Goal: Information Seeking & Learning: Learn about a topic

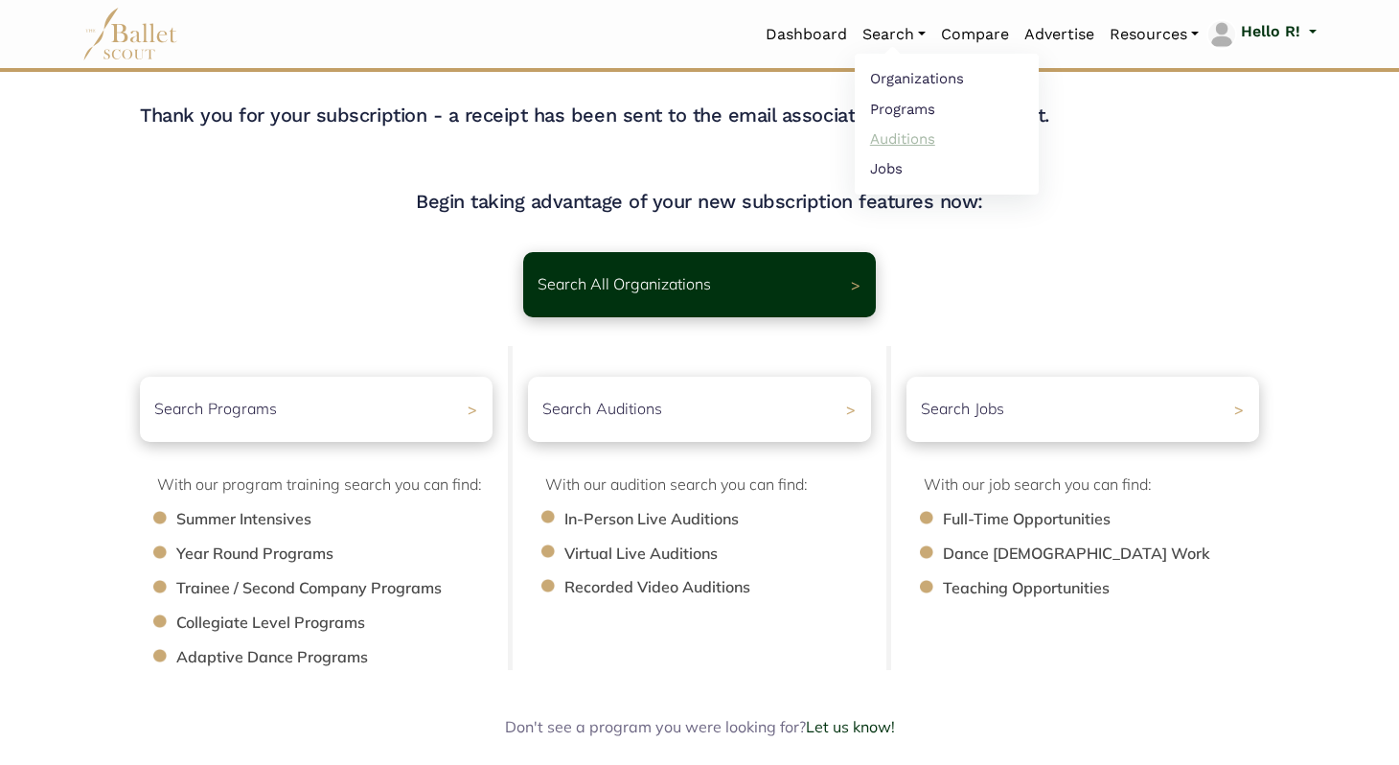
click at [441, 134] on link "Auditions" at bounding box center [947, 139] width 184 height 30
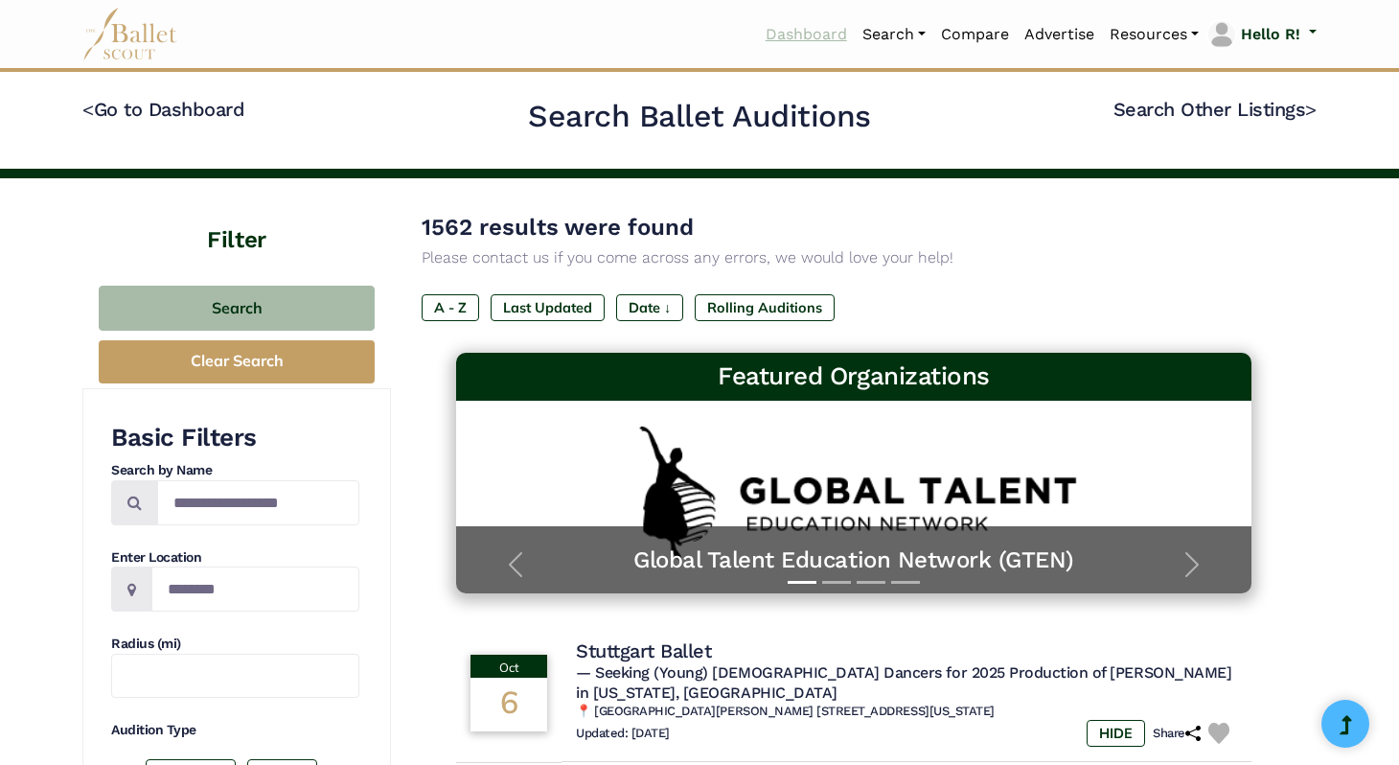
click at [762, 27] on link "Dashboard" at bounding box center [806, 34] width 97 height 40
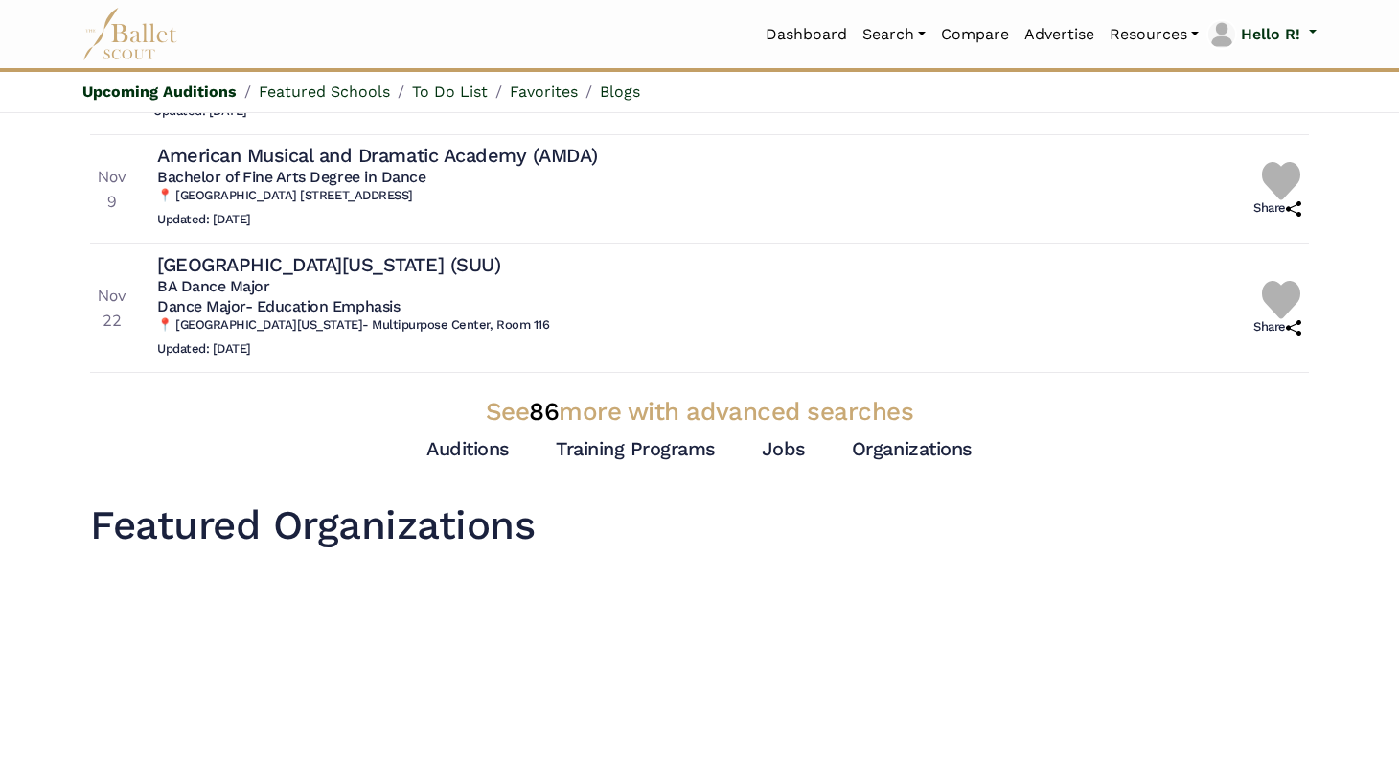
scroll to position [525, 0]
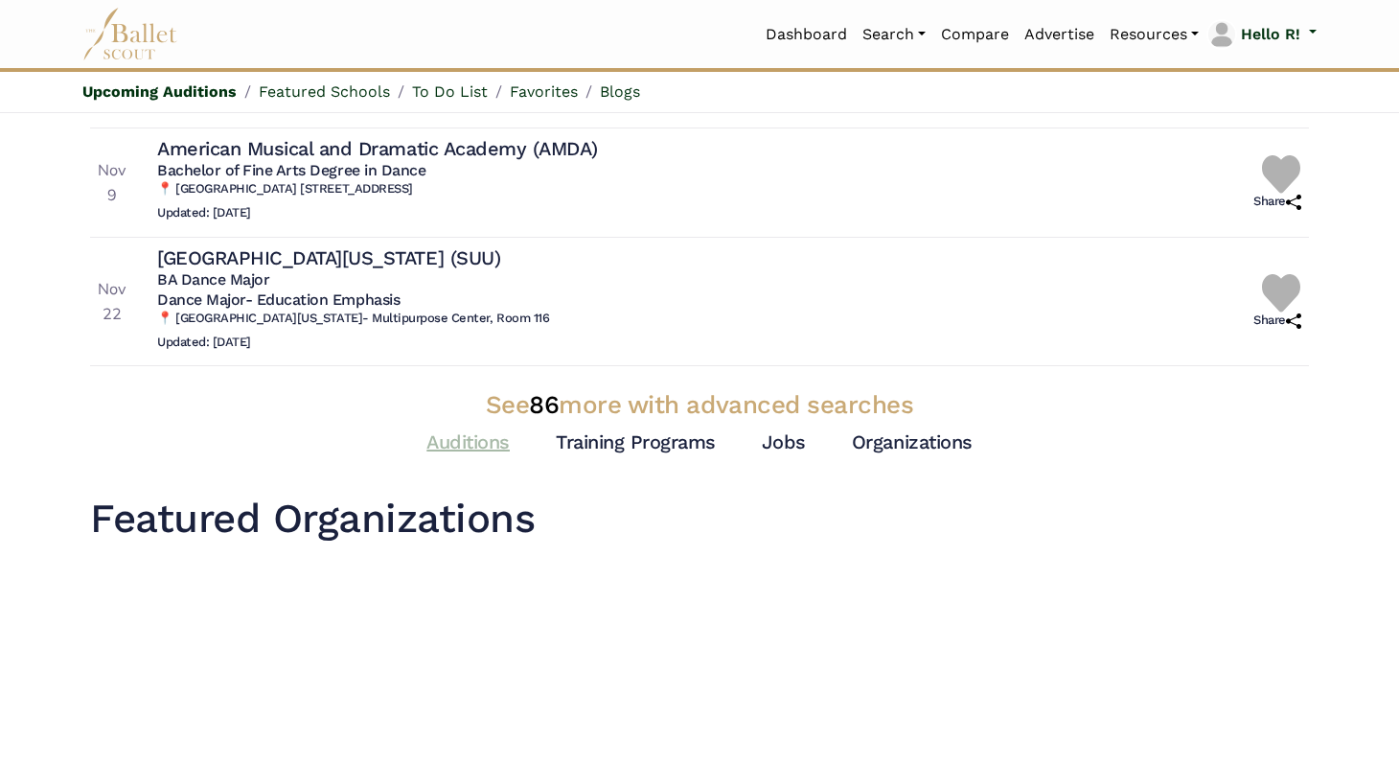
click at [483, 430] on link "Auditions" at bounding box center [468, 441] width 83 height 23
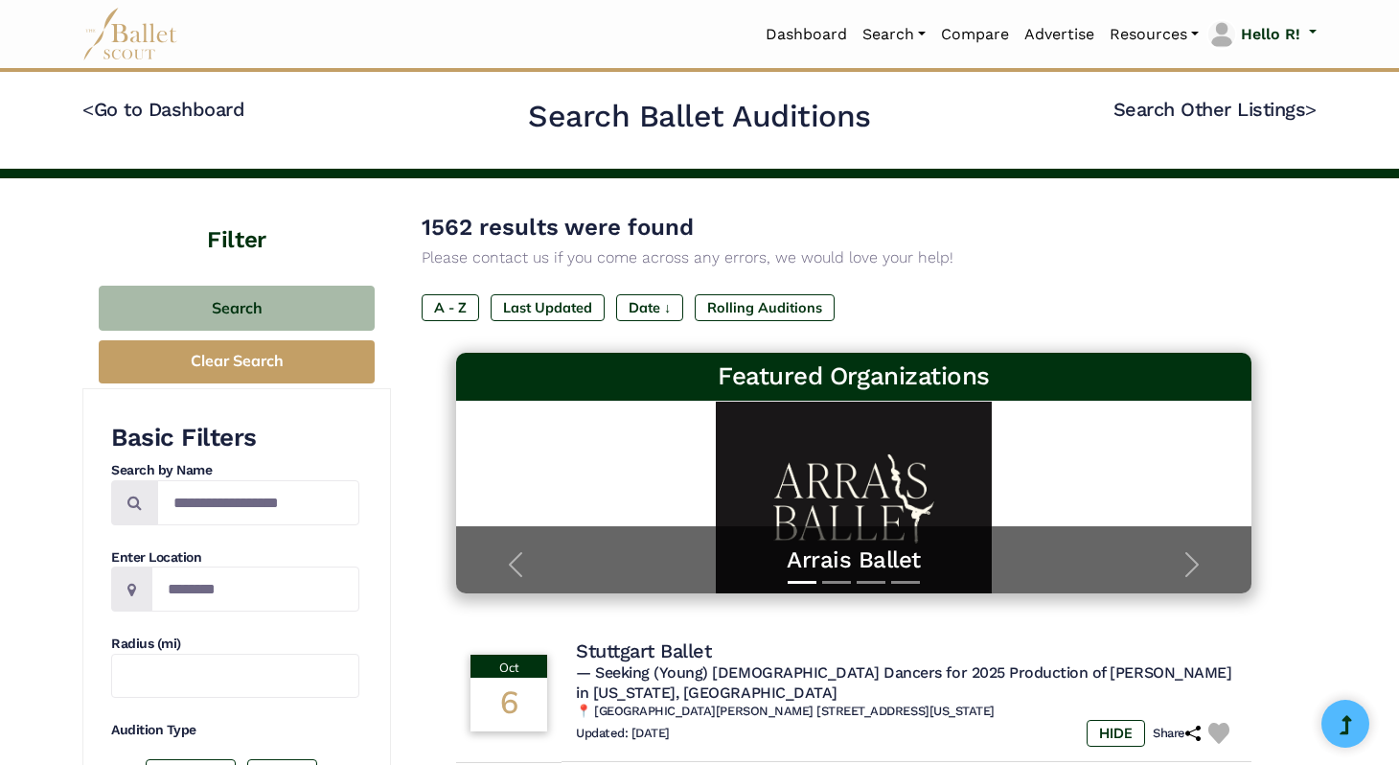
scroll to position [33, 0]
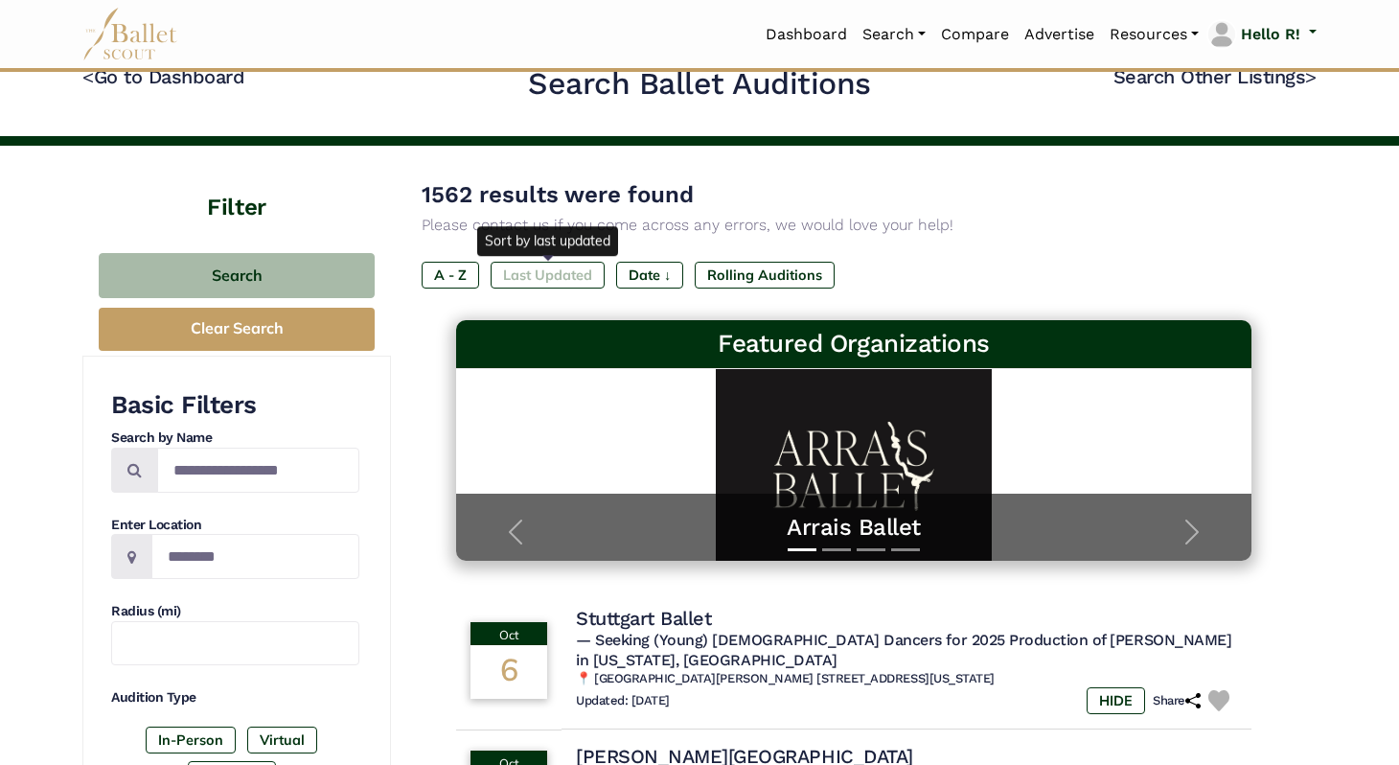
click at [536, 278] on label "Last Updated" at bounding box center [548, 275] width 114 height 27
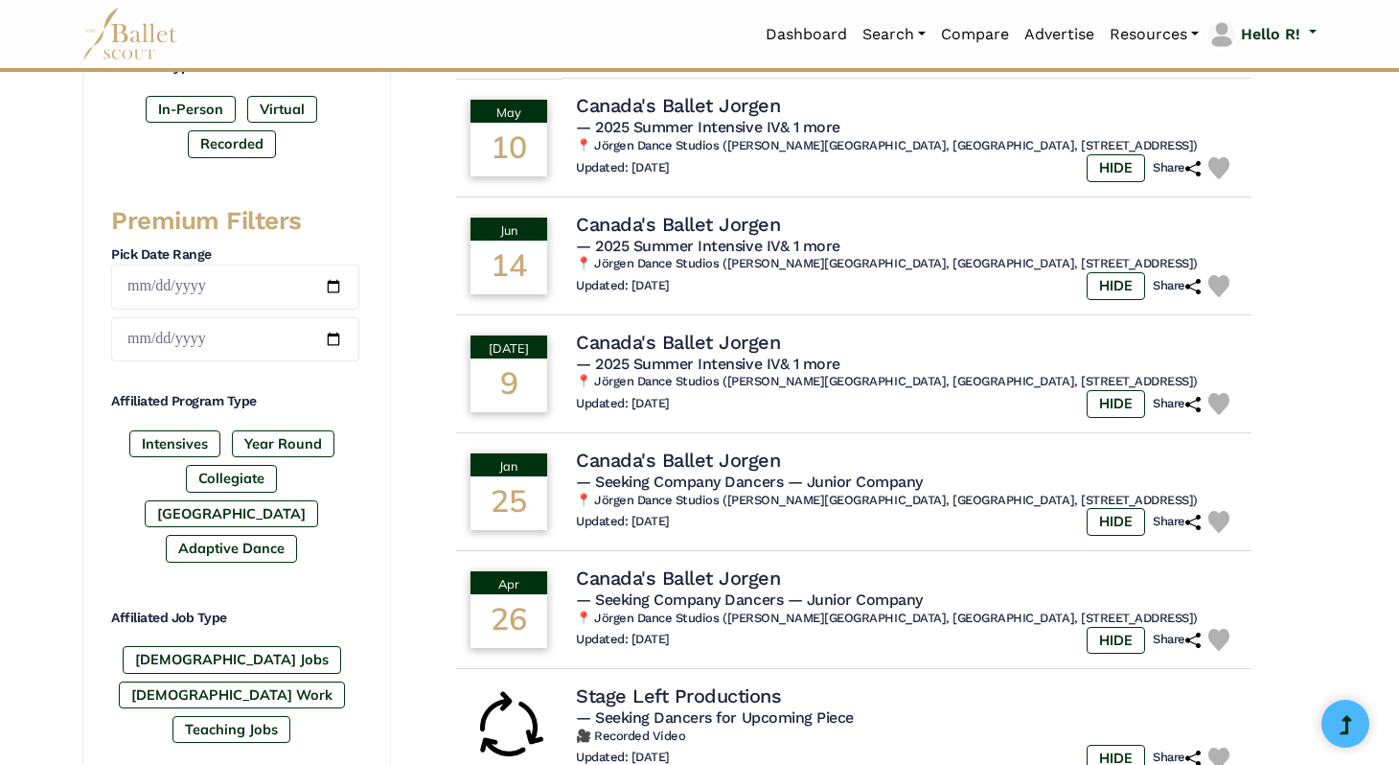
scroll to position [689, 0]
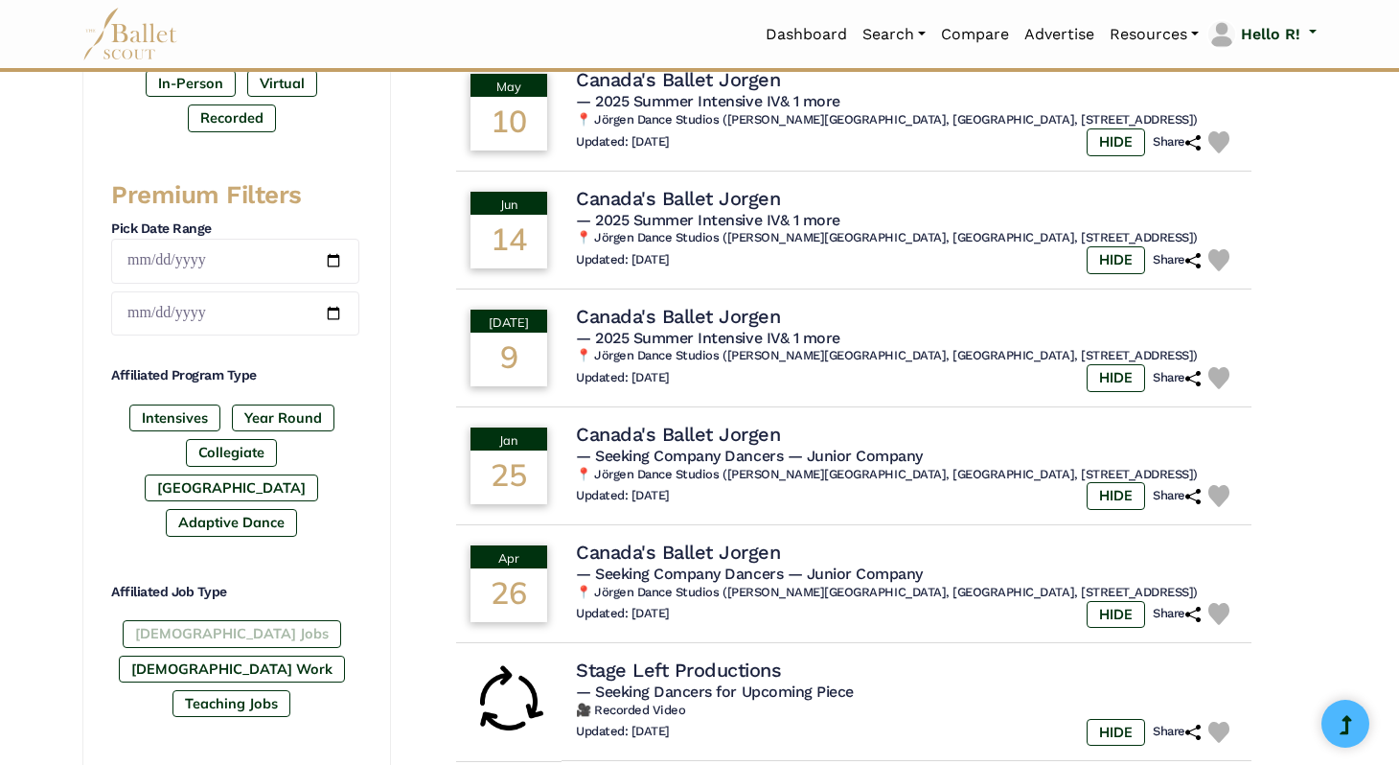
click at [164, 620] on label "Full-Time Jobs" at bounding box center [232, 633] width 219 height 27
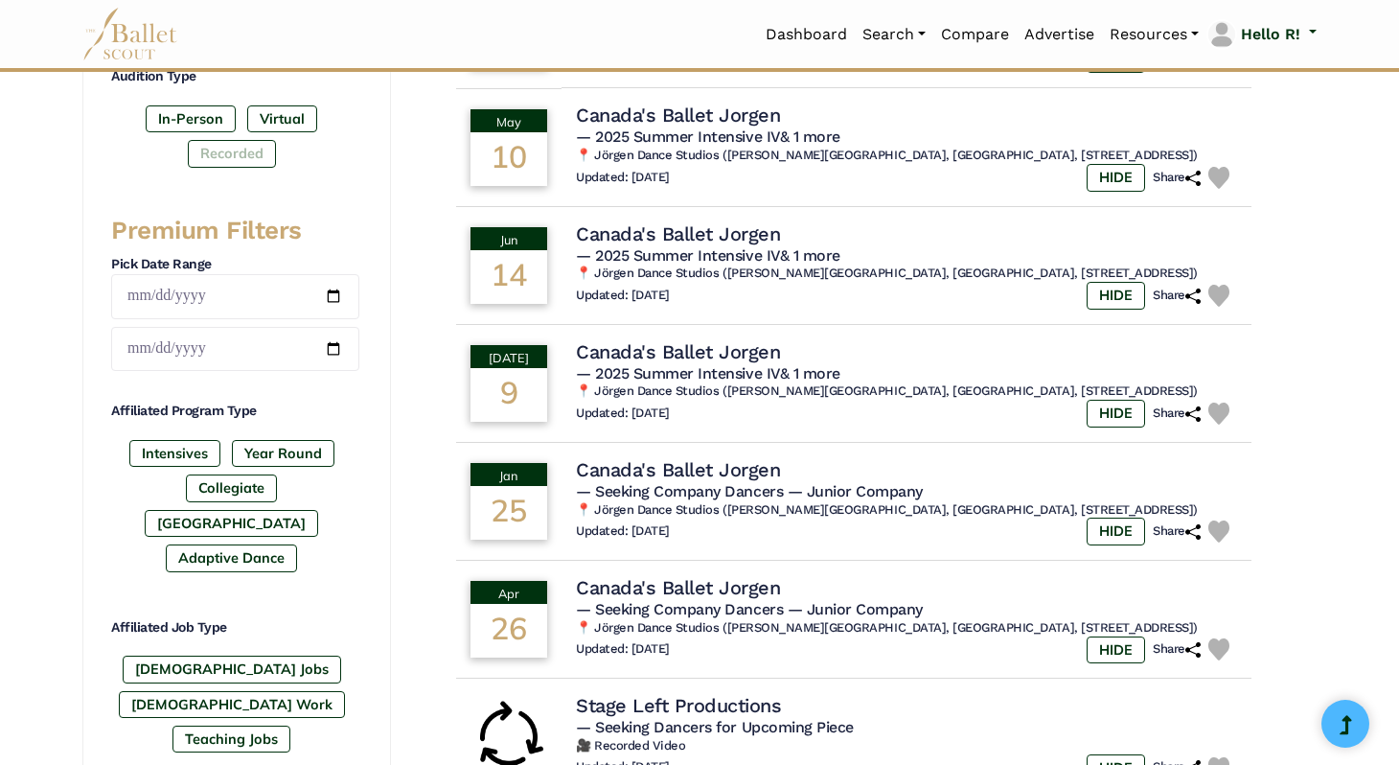
click at [257, 155] on label "Recorded" at bounding box center [232, 153] width 88 height 27
